Goal: Navigation & Orientation: Go to known website

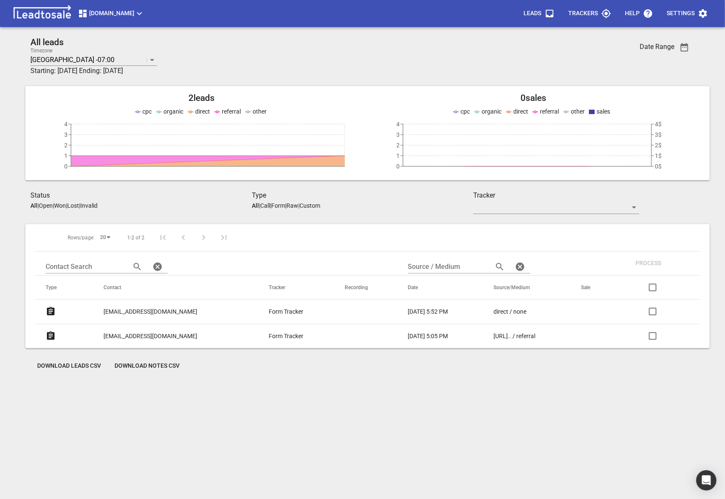
click at [111, 15] on span "[DOMAIN_NAME]" at bounding box center [111, 13] width 67 height 10
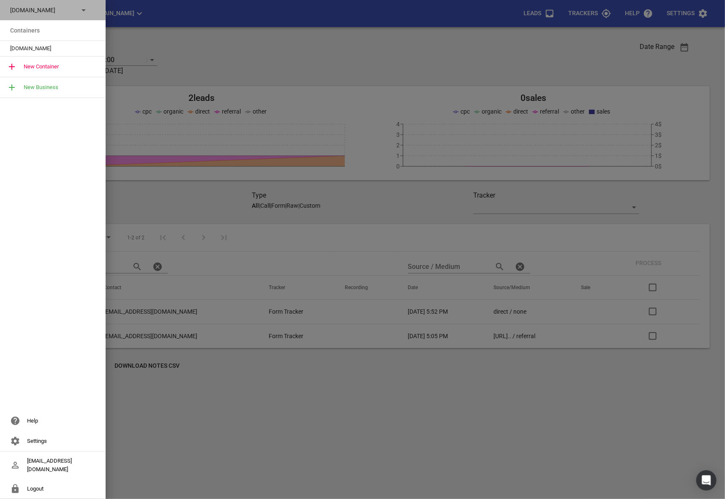
click at [57, 16] on div "[DOMAIN_NAME]" at bounding box center [53, 10] width 106 height 20
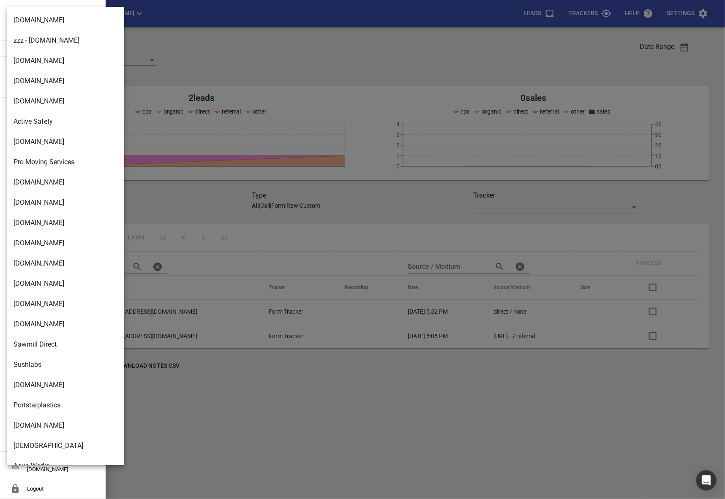
scroll to position [1332, 0]
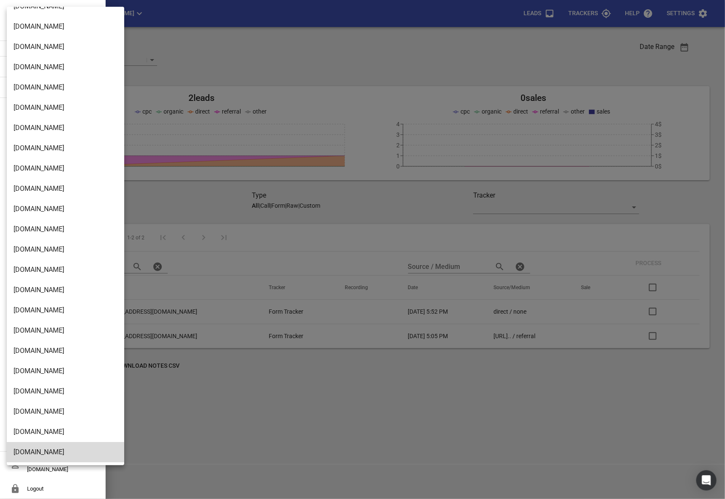
click at [55, 410] on li "[DOMAIN_NAME]" at bounding box center [65, 412] width 117 height 20
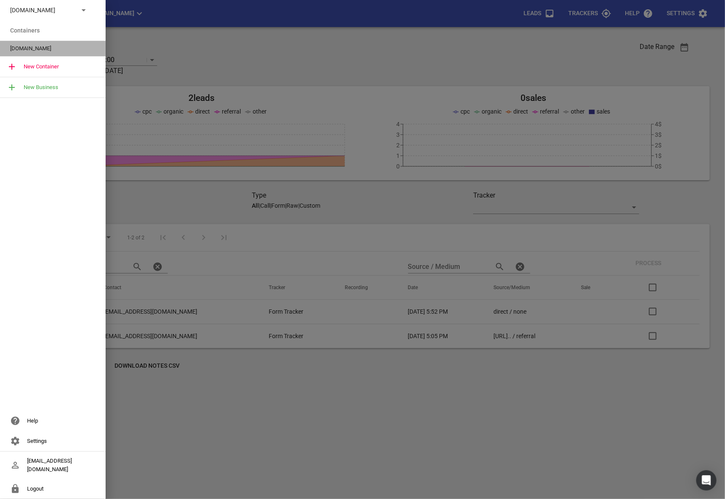
click at [38, 52] on div "[DOMAIN_NAME]" at bounding box center [53, 48] width 106 height 15
click at [42, 47] on span "[DOMAIN_NAME]" at bounding box center [49, 48] width 79 height 8
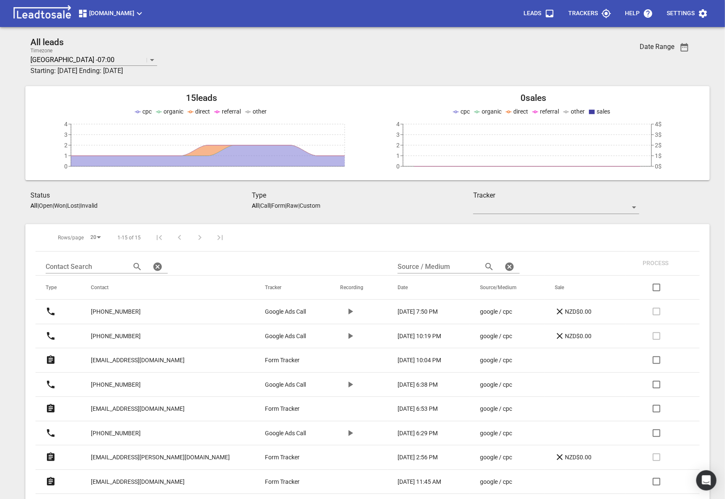
click at [84, 7] on button "[DOMAIN_NAME]" at bounding box center [111, 13] width 74 height 17
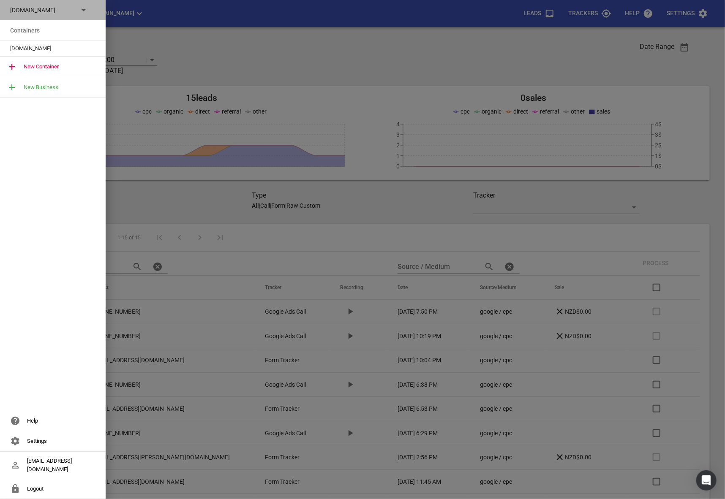
click at [50, 10] on p "[DOMAIN_NAME]" at bounding box center [41, 10] width 62 height 9
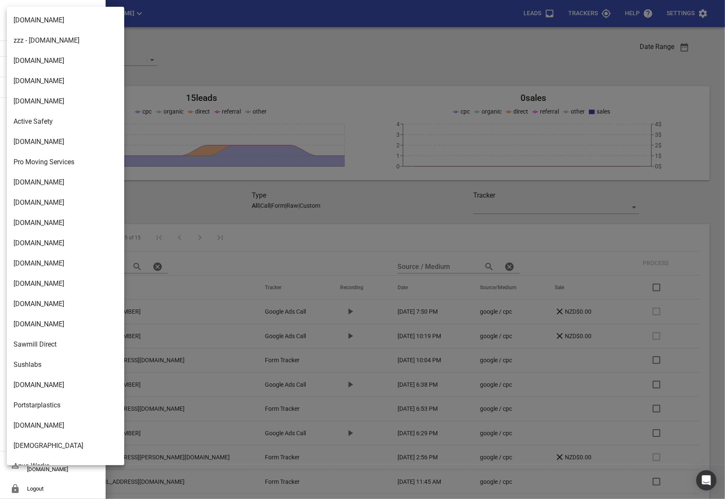
scroll to position [1332, 0]
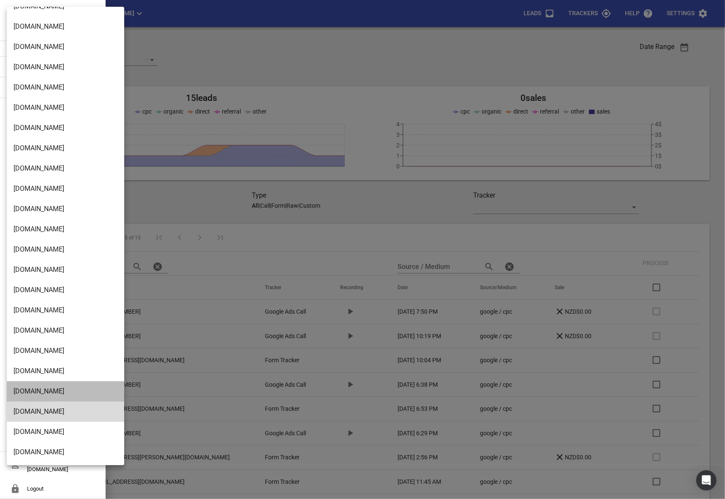
click at [55, 388] on li "[DOMAIN_NAME]" at bounding box center [65, 392] width 117 height 20
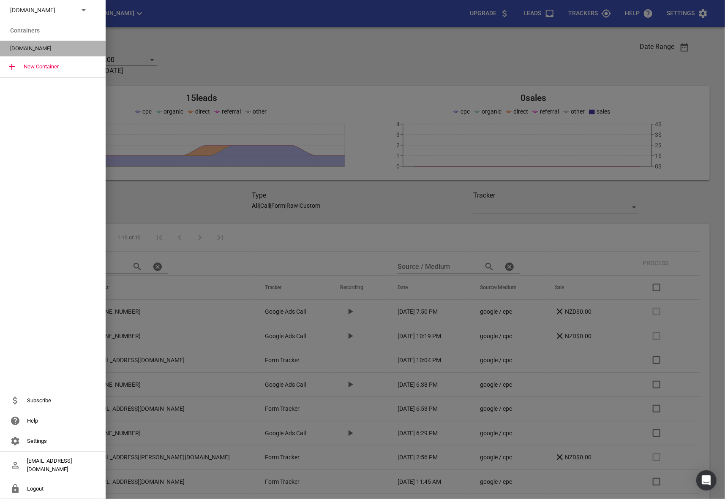
click at [44, 54] on div "[DOMAIN_NAME]" at bounding box center [53, 48] width 106 height 15
click at [189, 63] on div at bounding box center [362, 249] width 725 height 499
